Goal: Communication & Community: Answer question/provide support

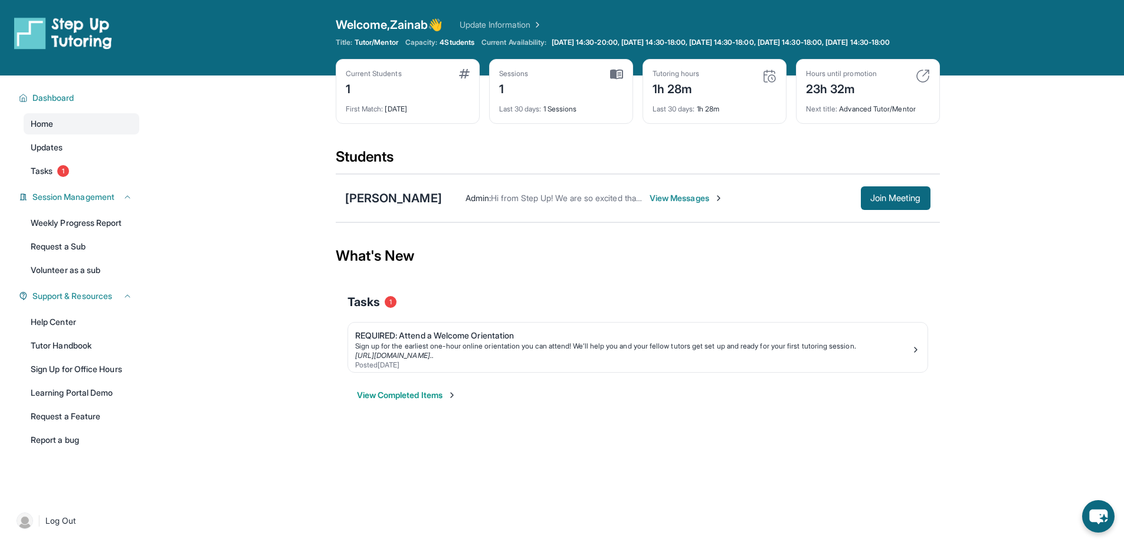
click at [707, 204] on span "View Messages" at bounding box center [687, 198] width 74 height 12
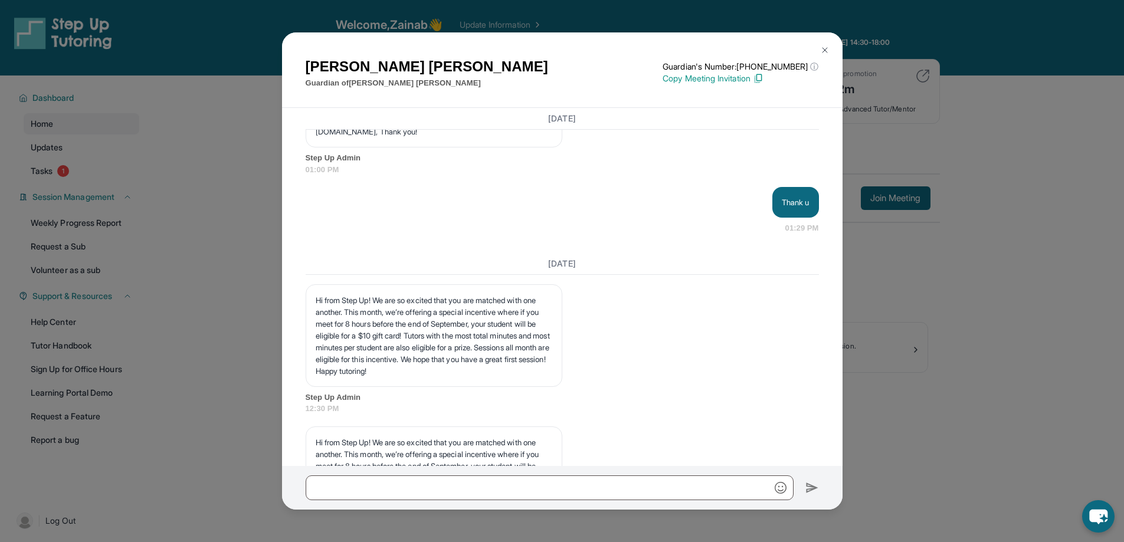
scroll to position [16995, 0]
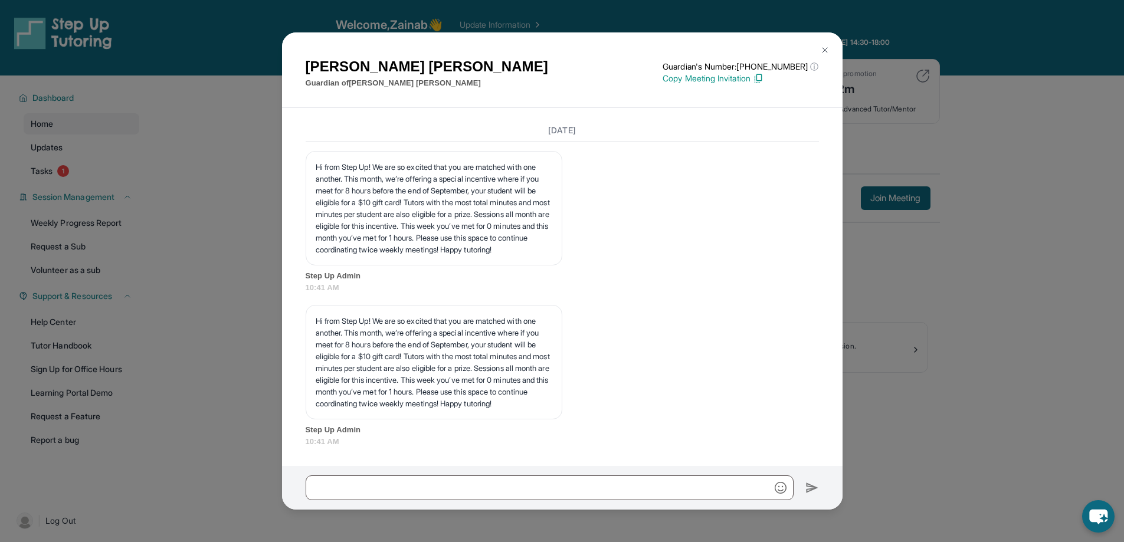
drag, startPoint x: 821, startPoint y: 47, endPoint x: 728, endPoint y: 98, distance: 106.1
click at [821, 48] on img at bounding box center [824, 49] width 9 height 9
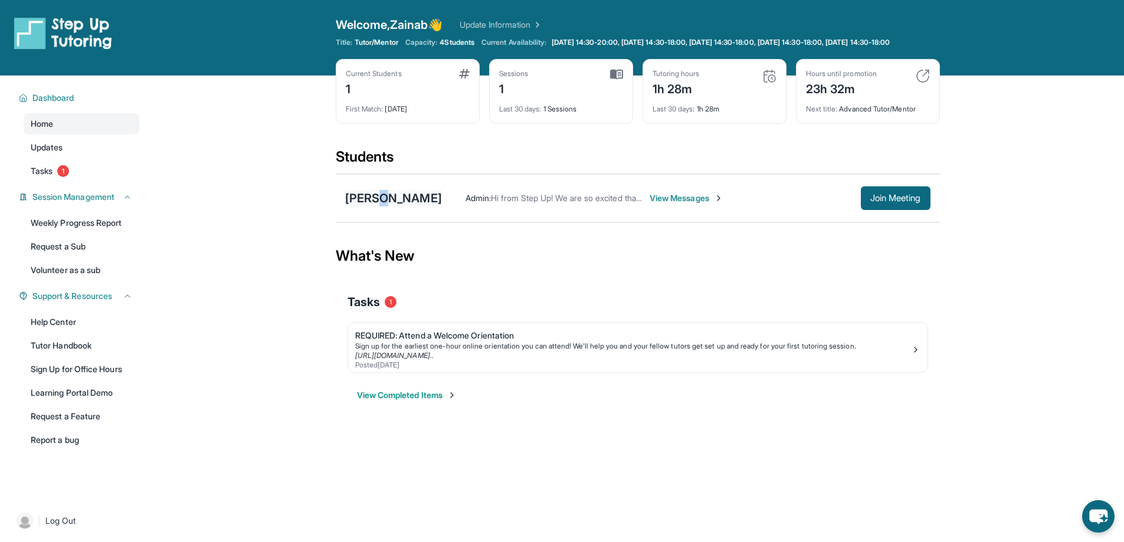
click at [380, 207] on div "[PERSON_NAME]" at bounding box center [393, 198] width 97 height 17
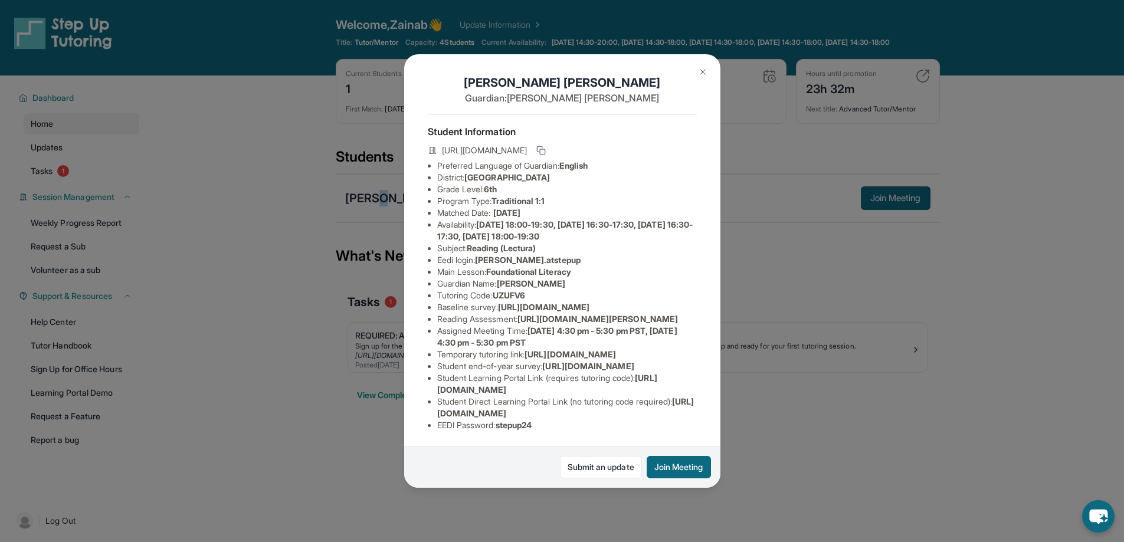
scroll to position [152, 424]
drag, startPoint x: 433, startPoint y: 322, endPoint x: 718, endPoint y: 358, distance: 286.6
click at [718, 358] on div "[PERSON_NAME] Guardian: [PERSON_NAME] Student Information [URL][DOMAIN_NAME] Pr…" at bounding box center [562, 271] width 316 height 434
click at [608, 369] on div "[PERSON_NAME] Guardian: [PERSON_NAME] Student Information [URL][DOMAIN_NAME] Pr…" at bounding box center [562, 271] width 316 height 434
click at [704, 73] on img at bounding box center [702, 71] width 9 height 9
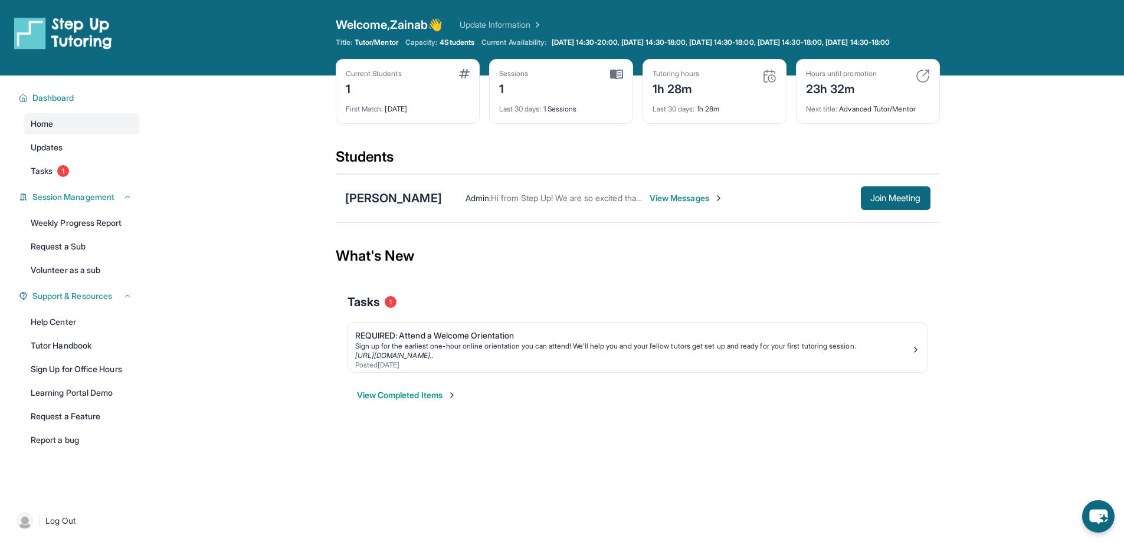
click at [414, 205] on div "[PERSON_NAME]" at bounding box center [393, 198] width 97 height 17
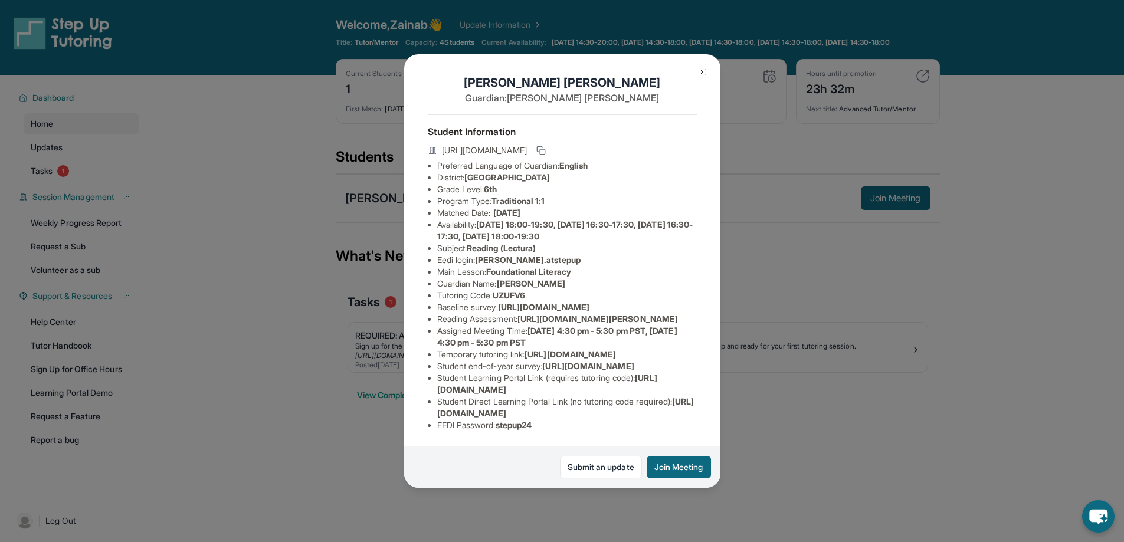
scroll to position [0, 0]
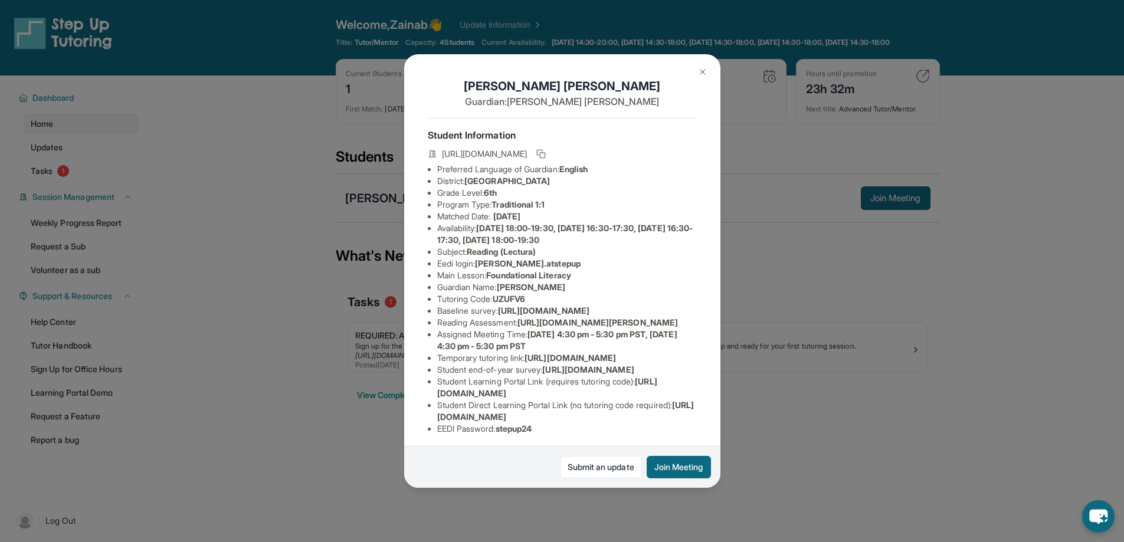
drag, startPoint x: 440, startPoint y: 276, endPoint x: 446, endPoint y: 274, distance: 6.2
click at [480, 270] on li "Eedi login : [PERSON_NAME].atstepup" at bounding box center [567, 264] width 260 height 12
click at [437, 270] on li "Eedi login : [PERSON_NAME].atstepup" at bounding box center [567, 264] width 260 height 12
drag, startPoint x: 437, startPoint y: 273, endPoint x: 467, endPoint y: 273, distance: 30.7
click at [467, 270] on li "Eedi login : [PERSON_NAME].atstepup" at bounding box center [567, 264] width 260 height 12
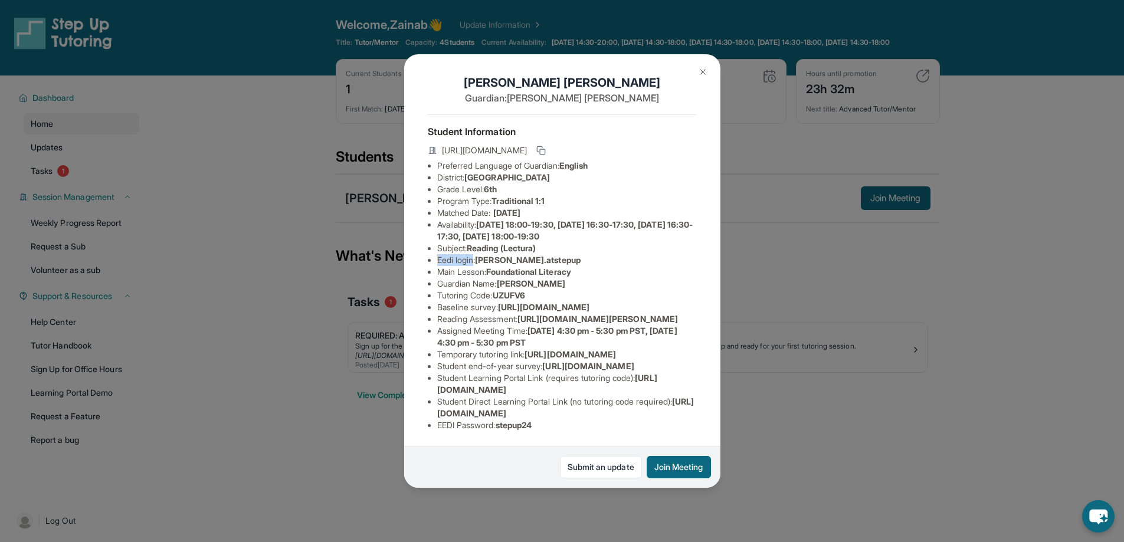
scroll to position [34, 0]
drag, startPoint x: 481, startPoint y: 239, endPoint x: 593, endPoint y: 243, distance: 112.2
click at [593, 254] on li "Eedi login : [PERSON_NAME].atstepup" at bounding box center [567, 260] width 260 height 12
copy span "[PERSON_NAME].atstepup"
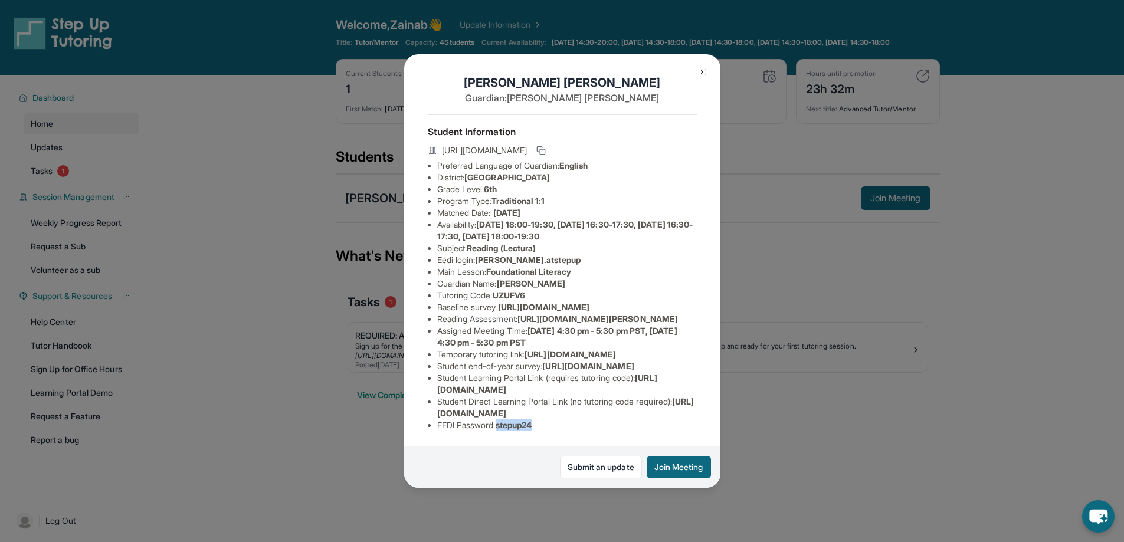
drag, startPoint x: 503, startPoint y: 417, endPoint x: 539, endPoint y: 418, distance: 36.0
click at [532, 420] on span "stepup24" at bounding box center [514, 425] width 37 height 10
copy span "stepup24"
click at [826, 437] on div "[PERSON_NAME] Guardian: [PERSON_NAME] Student Information [URL][DOMAIN_NAME] Pr…" at bounding box center [562, 271] width 1124 height 542
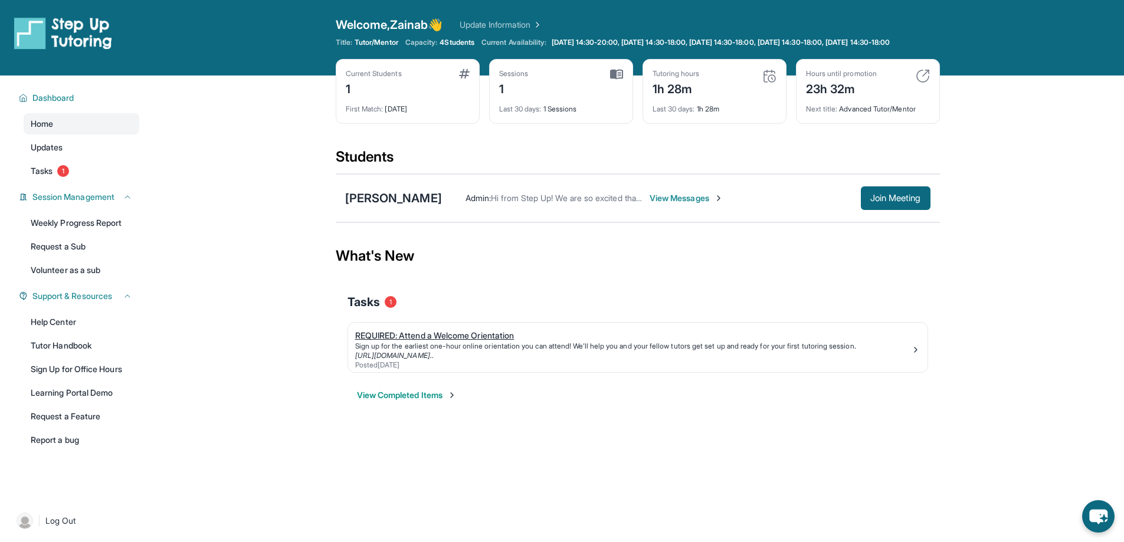
click at [462, 342] on div "REQUIRED: Attend a Welcome Orientation" at bounding box center [633, 336] width 556 height 12
click at [693, 204] on span "View Messages" at bounding box center [687, 198] width 74 height 12
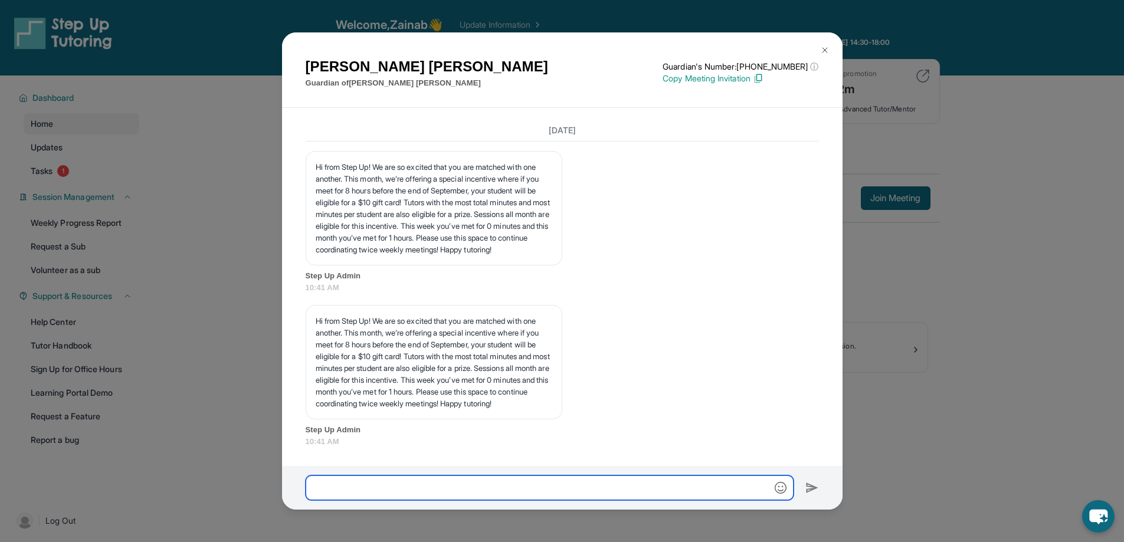
click at [366, 494] on input "text" at bounding box center [550, 488] width 488 height 25
type input "**********"
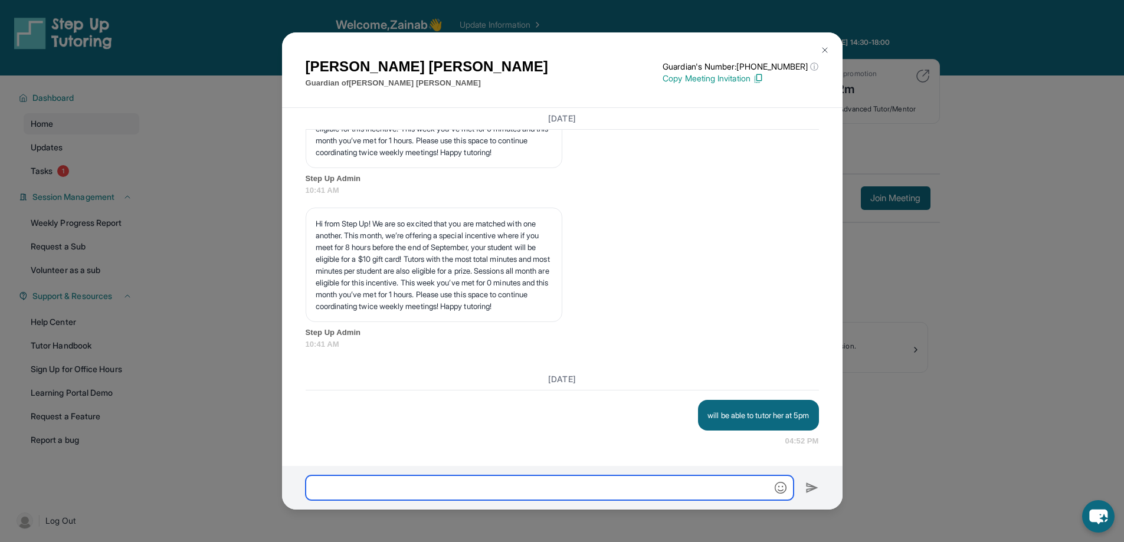
scroll to position [17093, 0]
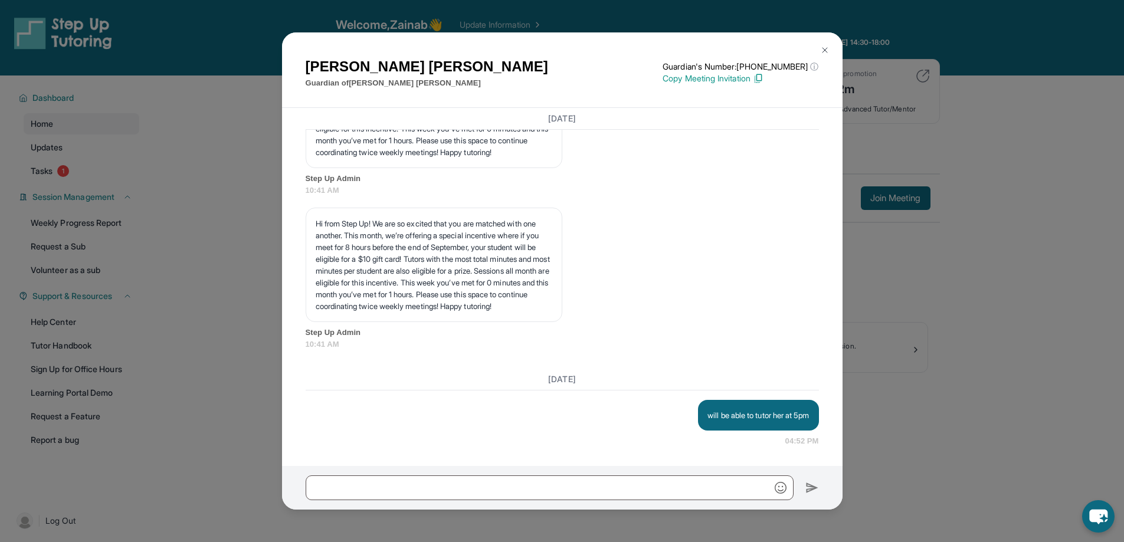
drag, startPoint x: 826, startPoint y: 46, endPoint x: 869, endPoint y: 129, distance: 93.4
click at [826, 45] on img at bounding box center [824, 49] width 9 height 9
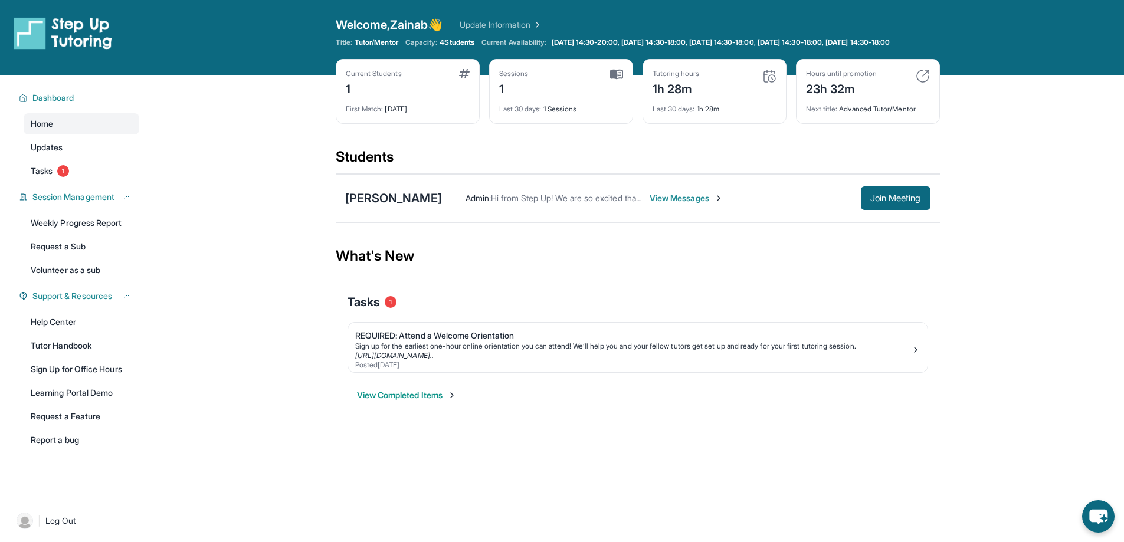
click at [1066, 298] on main "Current Students 1 First Match : [DATE] Sessions 1 Last 30 days : 1 Sessions Tu…" at bounding box center [637, 253] width 973 height 354
click at [399, 401] on button "View Completed Items" at bounding box center [407, 395] width 100 height 12
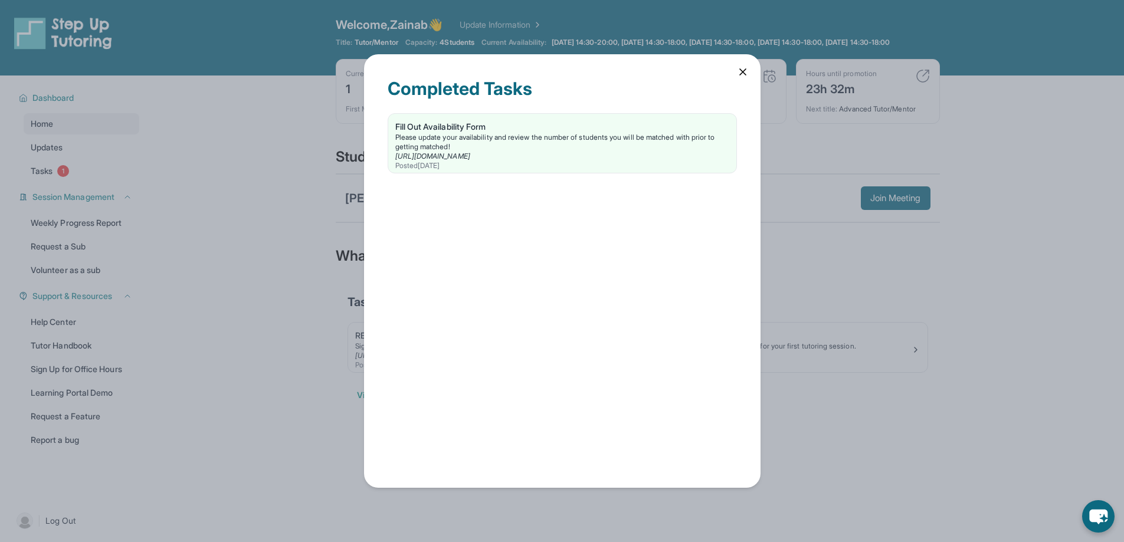
click at [742, 73] on icon at bounding box center [743, 72] width 6 height 6
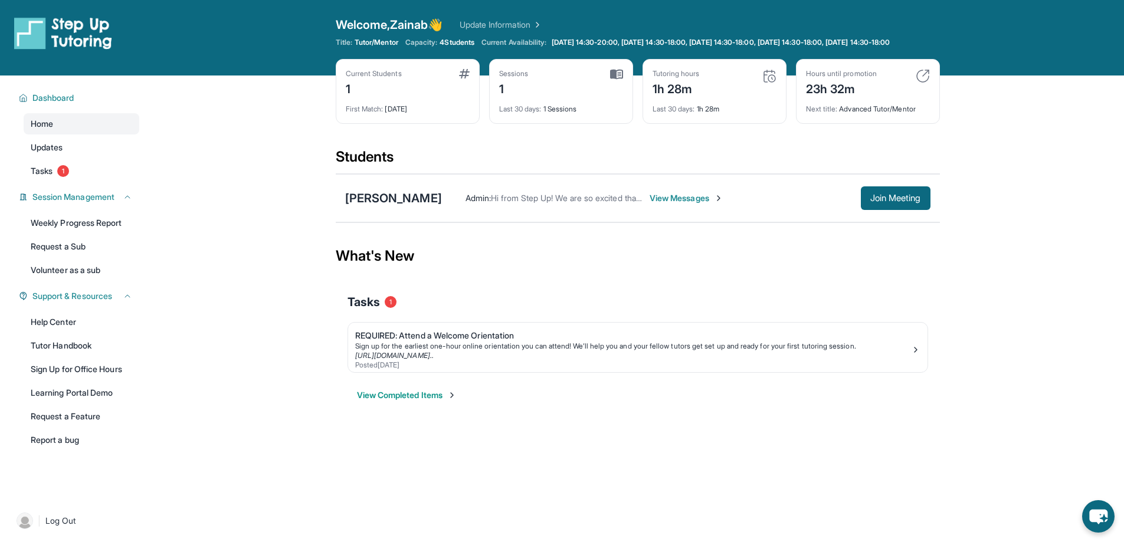
click at [715, 204] on span "View Messages" at bounding box center [687, 198] width 74 height 12
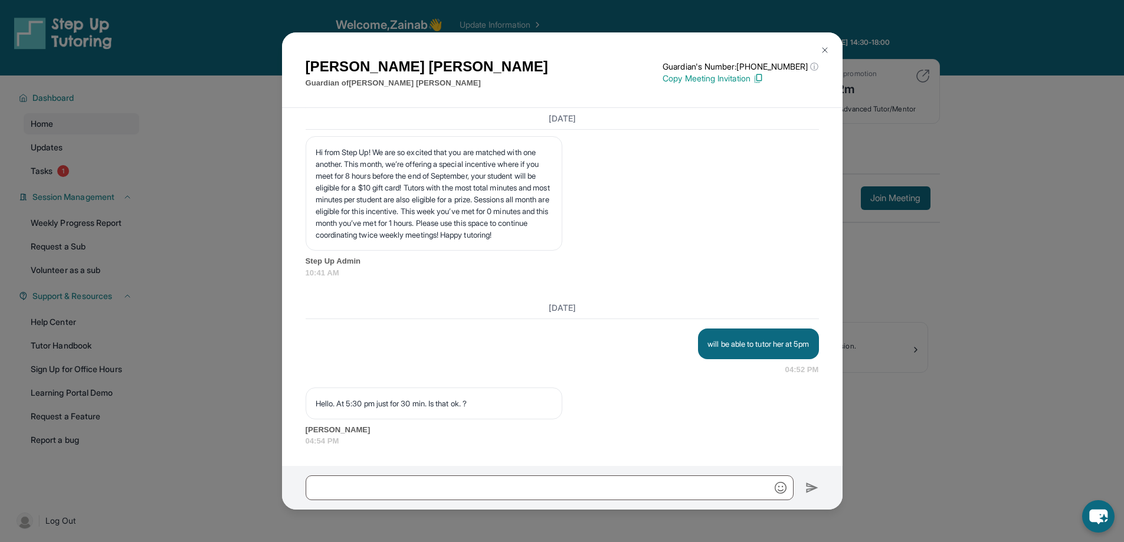
scroll to position [17164, 0]
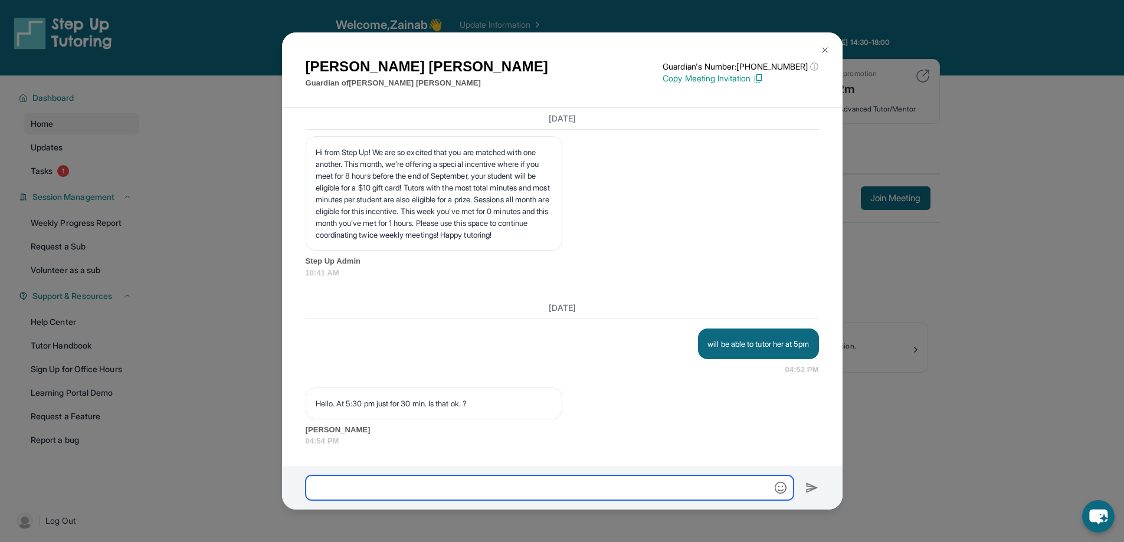
click at [433, 489] on input "text" at bounding box center [550, 488] width 488 height 25
type input "**********"
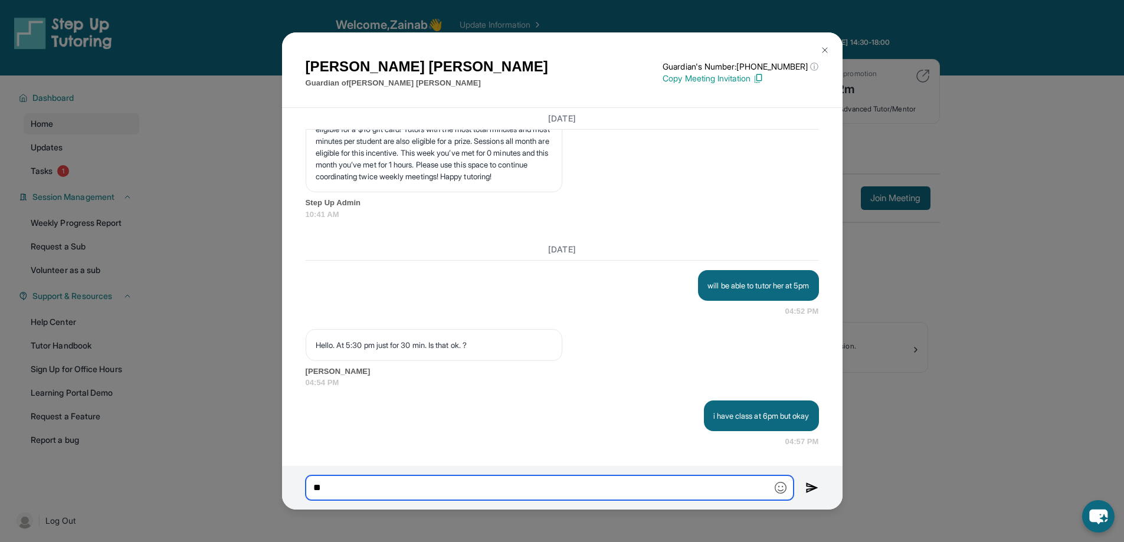
scroll to position [17223, 0]
type input "**********"
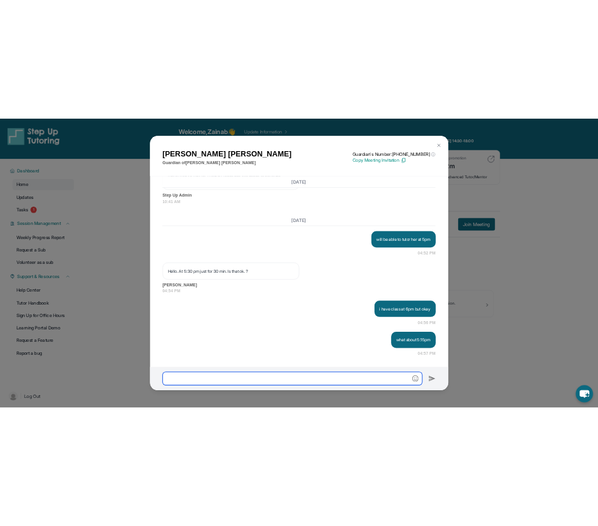
scroll to position [17282, 0]
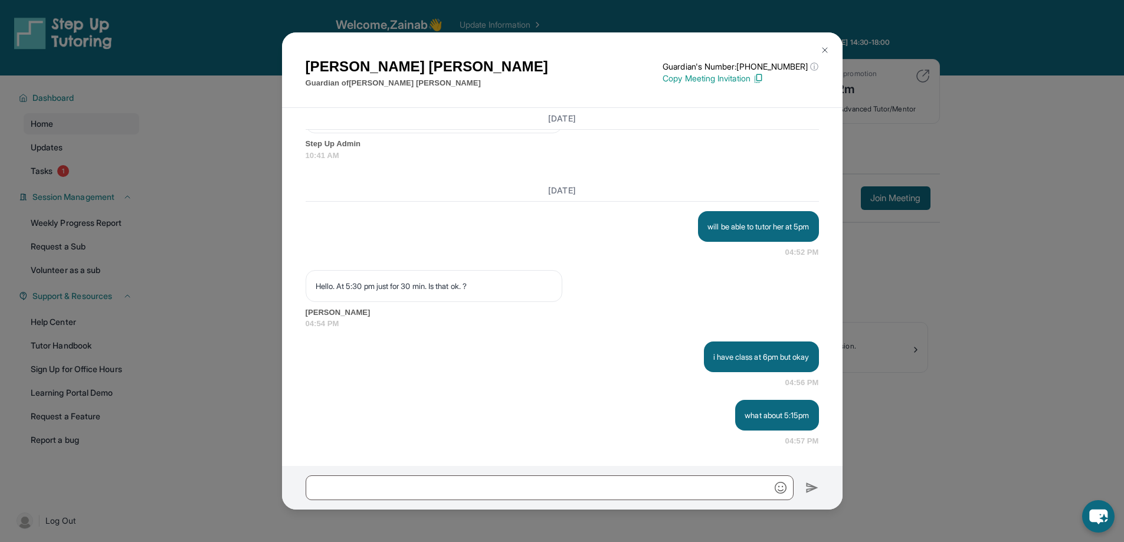
click at [827, 50] on img at bounding box center [824, 49] width 9 height 9
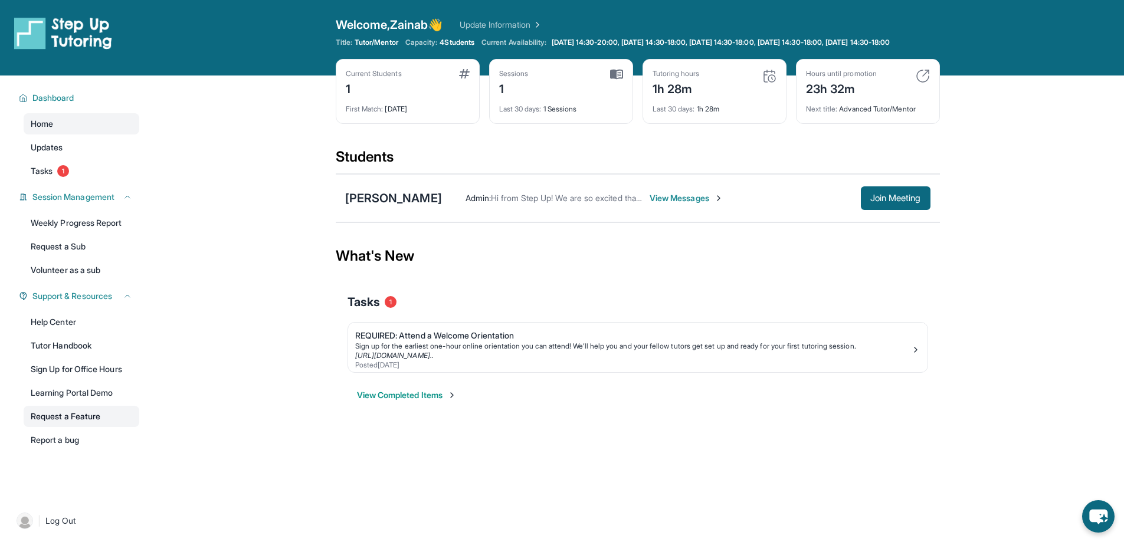
click at [96, 427] on link "Request a Feature" at bounding box center [82, 416] width 116 height 21
click at [63, 446] on link "Report a bug" at bounding box center [82, 440] width 116 height 21
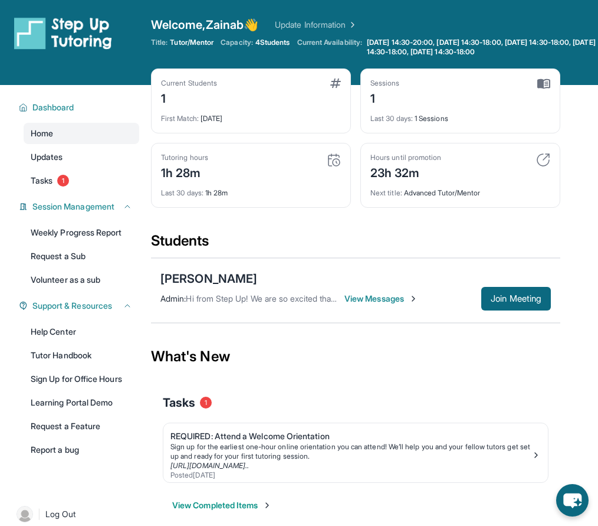
click at [418, 293] on span "View Messages" at bounding box center [382, 299] width 74 height 12
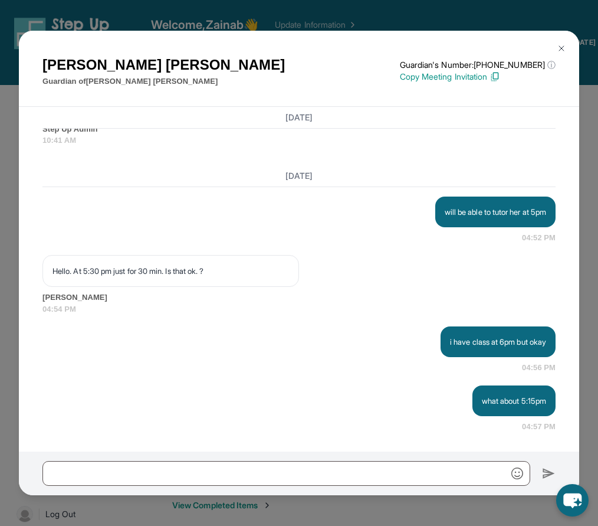
scroll to position [17295, 0]
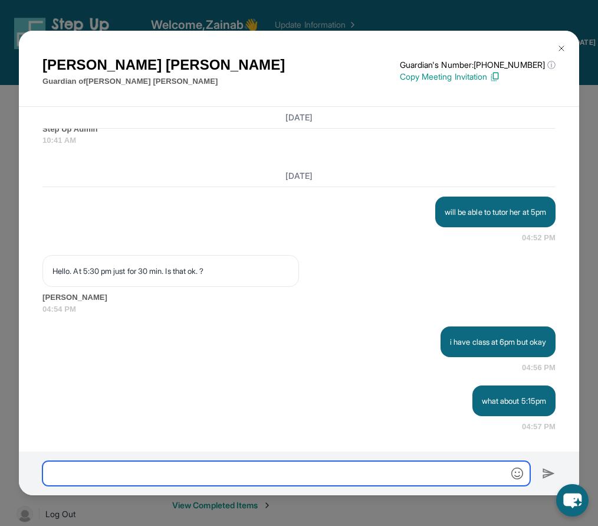
click at [163, 476] on input "text" at bounding box center [286, 473] width 488 height 25
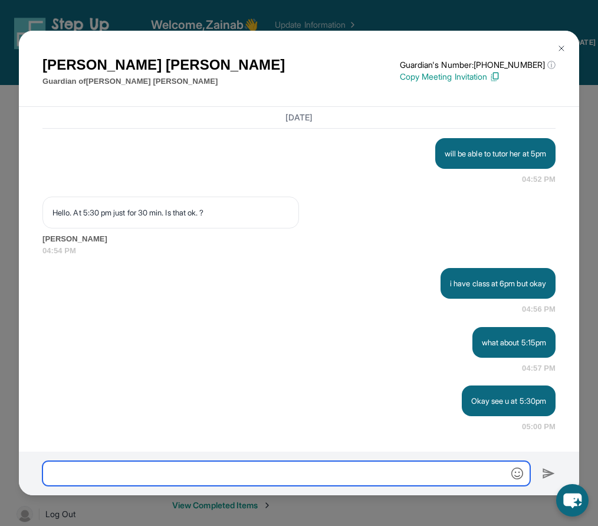
scroll to position [17354, 0]
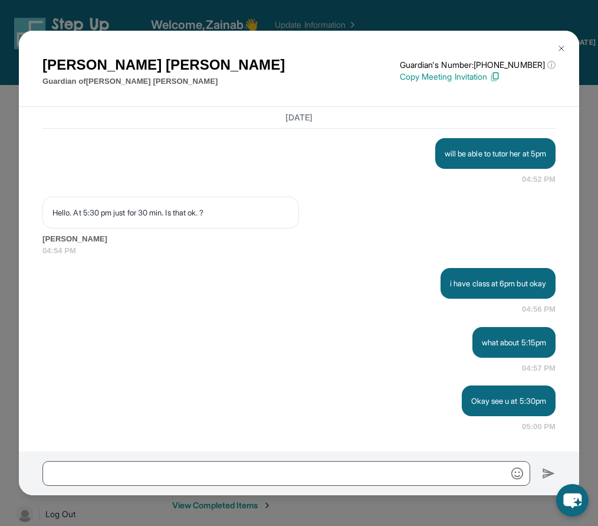
click at [561, 51] on img at bounding box center [561, 48] width 9 height 9
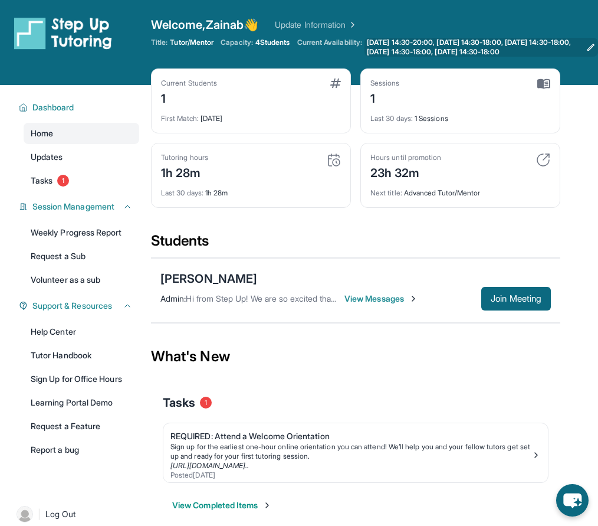
click at [392, 42] on span "[DATE] 14:30-20:00, [DATE] 14:30-18:00, [DATE] 14:30-18:00, [DATE] 14:30-18:00,…" at bounding box center [474, 47] width 215 height 19
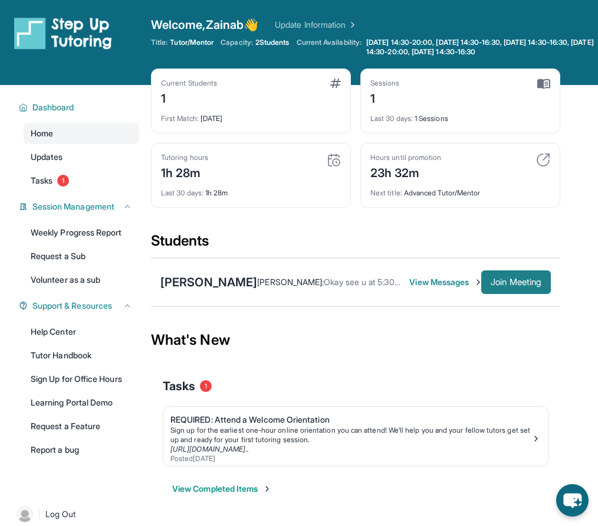
click at [497, 270] on button "Join Meeting" at bounding box center [517, 282] width 70 height 24
